Goal: Task Accomplishment & Management: Use online tool/utility

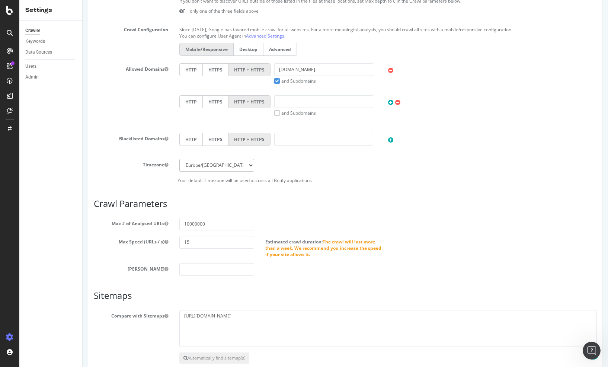
scroll to position [234, 0]
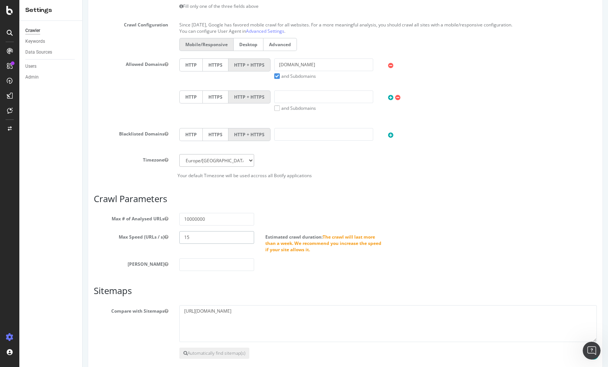
drag, startPoint x: 193, startPoint y: 236, endPoint x: 163, endPoint y: 234, distance: 29.8
click at [163, 235] on div "Max Speed (URLs / s) 15 Estimated crawl duration: The crawl will last more than…" at bounding box center [345, 242] width 514 height 22
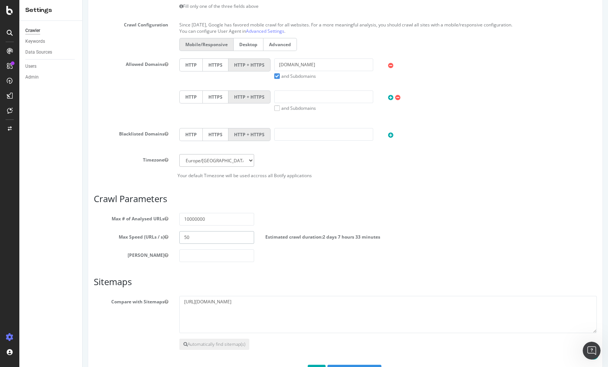
type input "50"
click at [322, 262] on div "[PERSON_NAME]" at bounding box center [345, 255] width 514 height 13
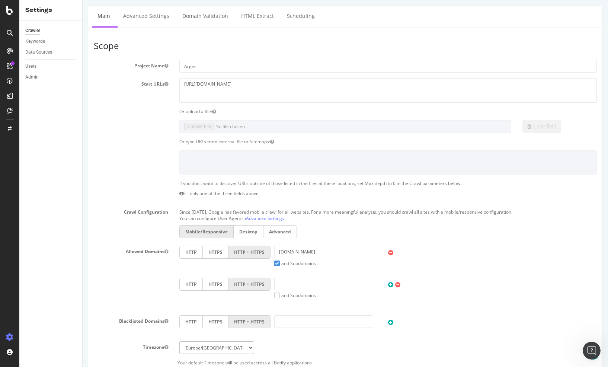
scroll to position [264, 0]
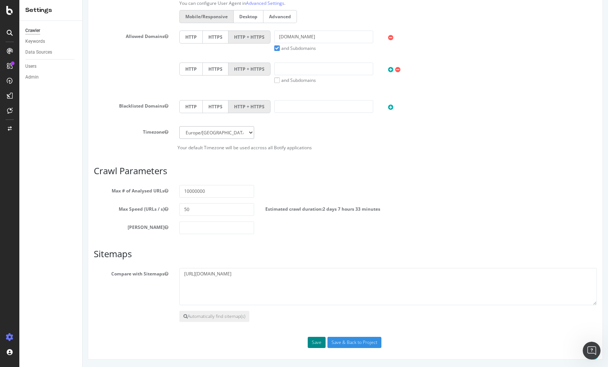
click at [320, 343] on button "Save" at bounding box center [317, 342] width 18 height 11
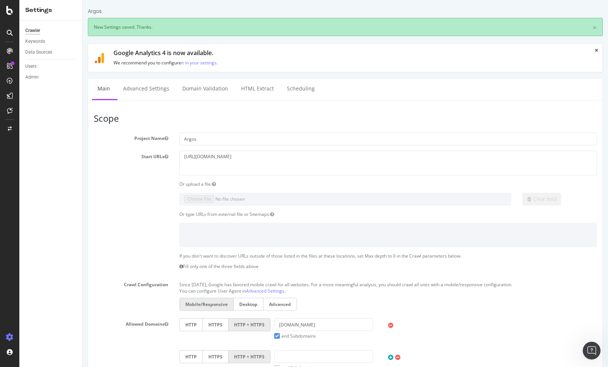
scroll to position [0, 0]
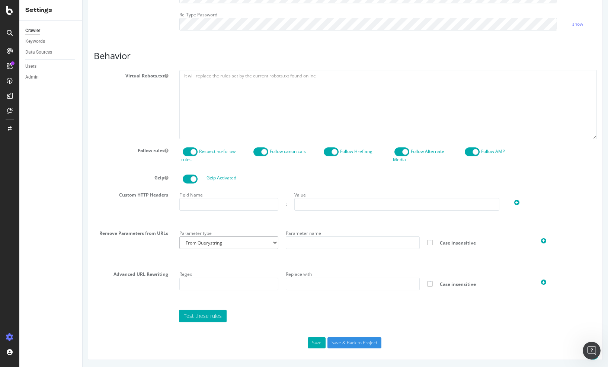
scroll to position [290, 0]
click at [364, 342] on input "Save & Back to Project" at bounding box center [354, 342] width 54 height 11
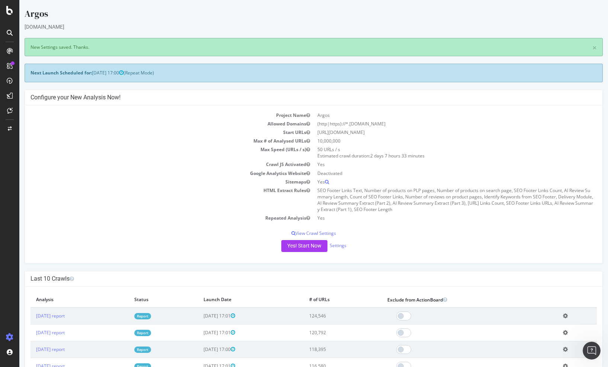
click at [238, 226] on div "Project Name Argos Allowed Domains (http|https)://*.[DOMAIN_NAME] Start URLs [U…" at bounding box center [313, 184] width 577 height 158
click at [306, 243] on button "Yes! Start Now" at bounding box center [304, 246] width 46 height 12
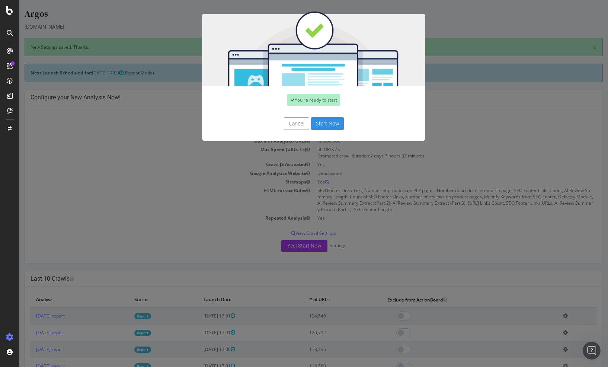
click at [327, 119] on button "Start Now" at bounding box center [327, 123] width 33 height 13
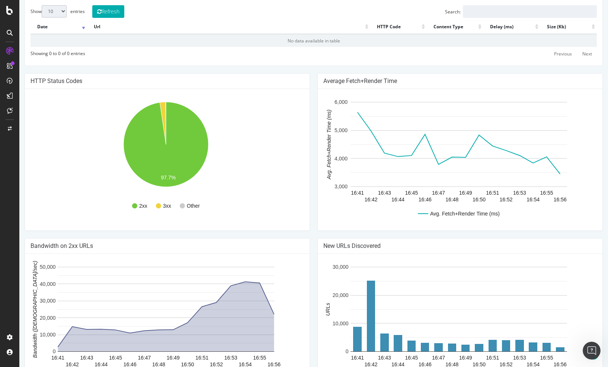
scroll to position [369, 0]
